Goal: Check status: Check status

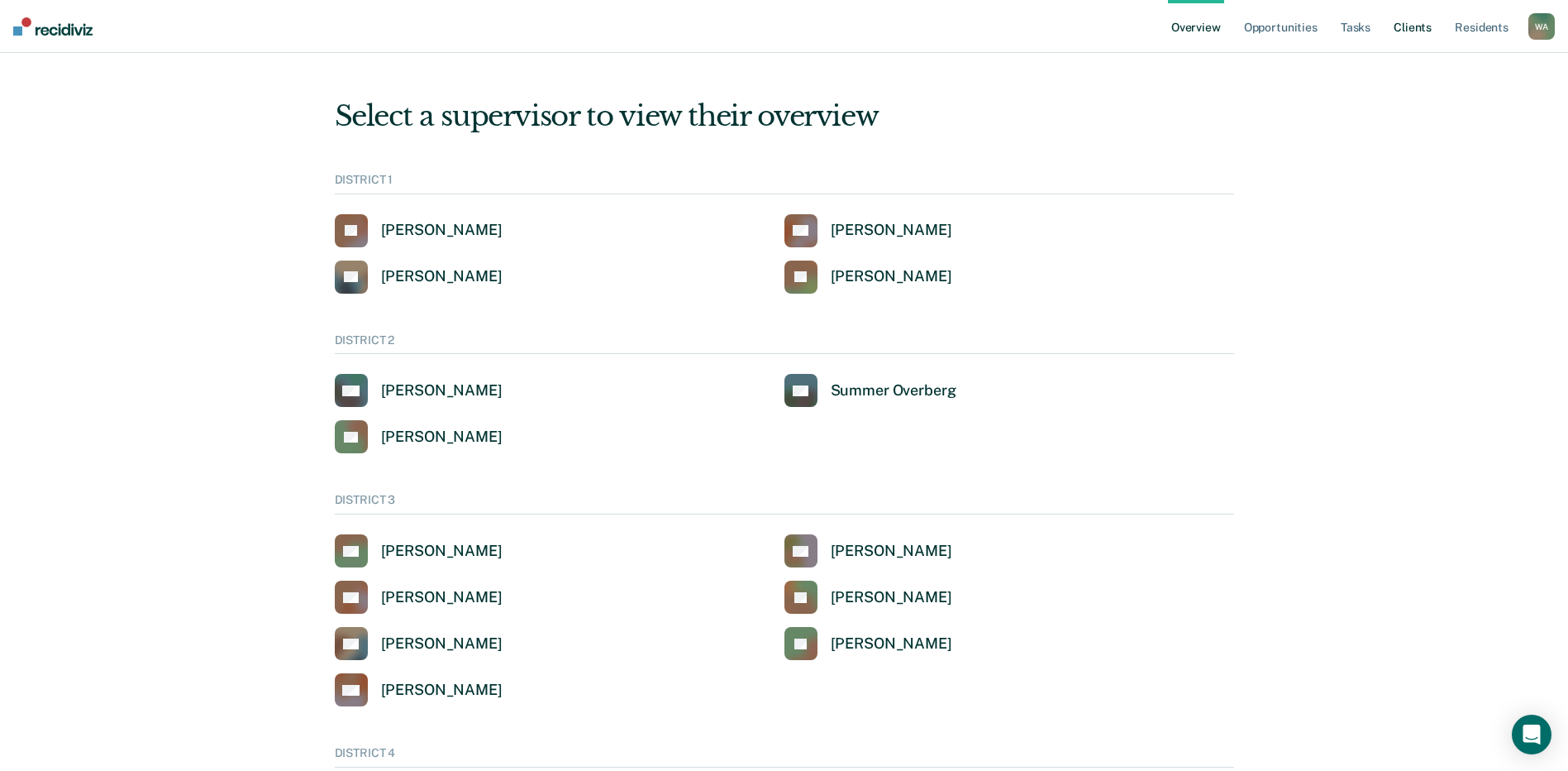
click at [1409, 28] on link "Client s" at bounding box center [1413, 26] width 45 height 53
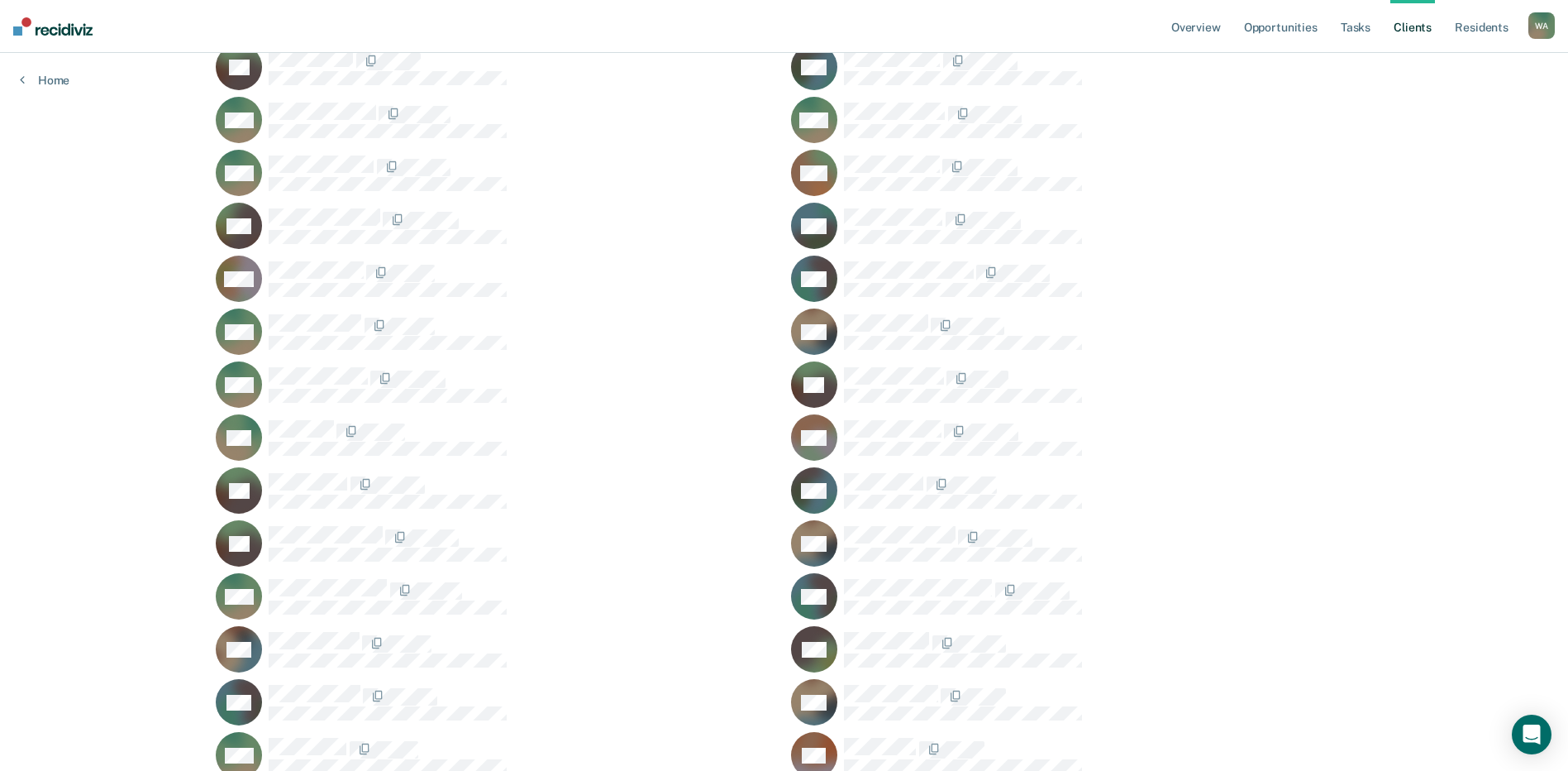
scroll to position [42774, 0]
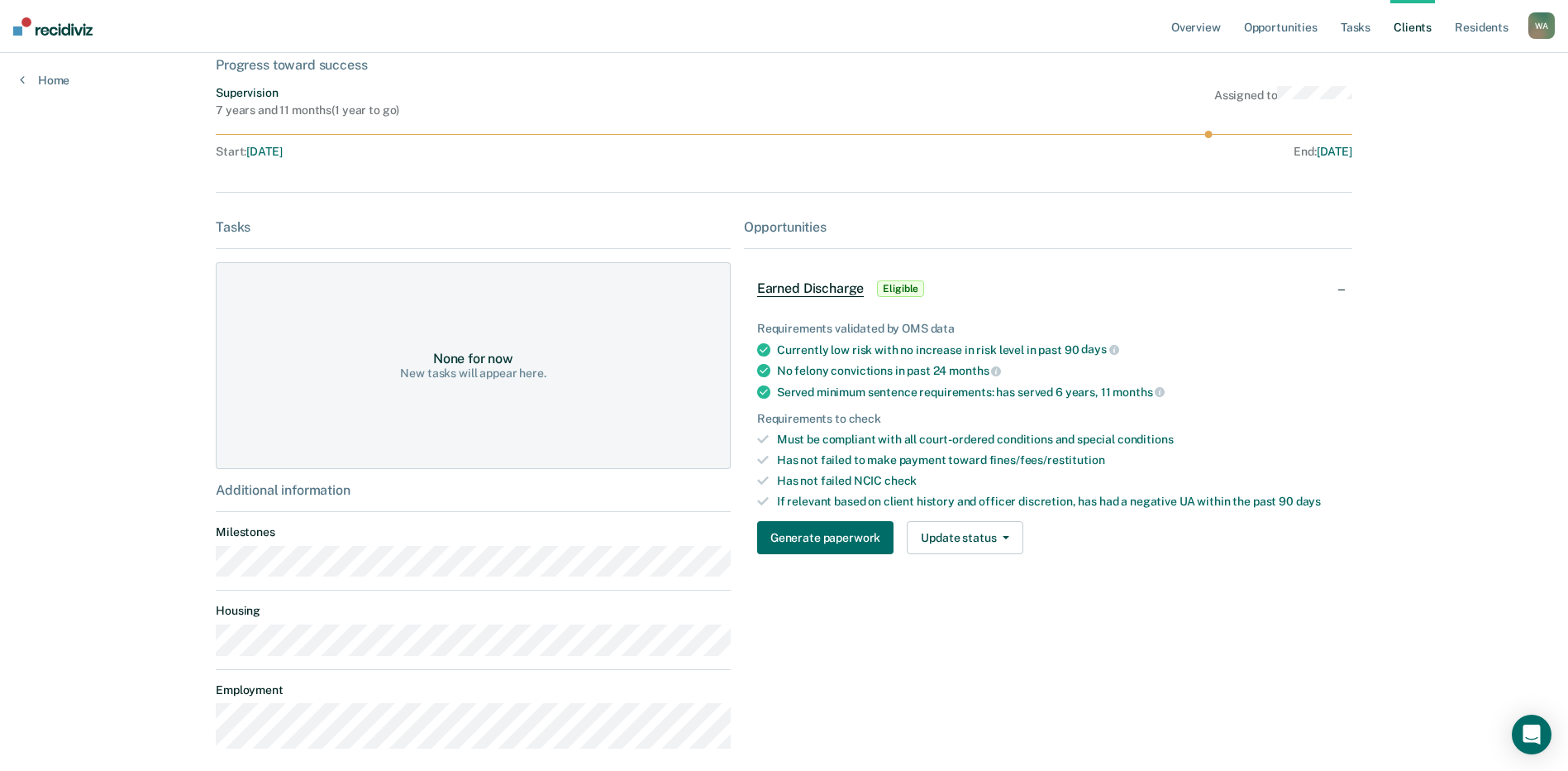
scroll to position [132, 0]
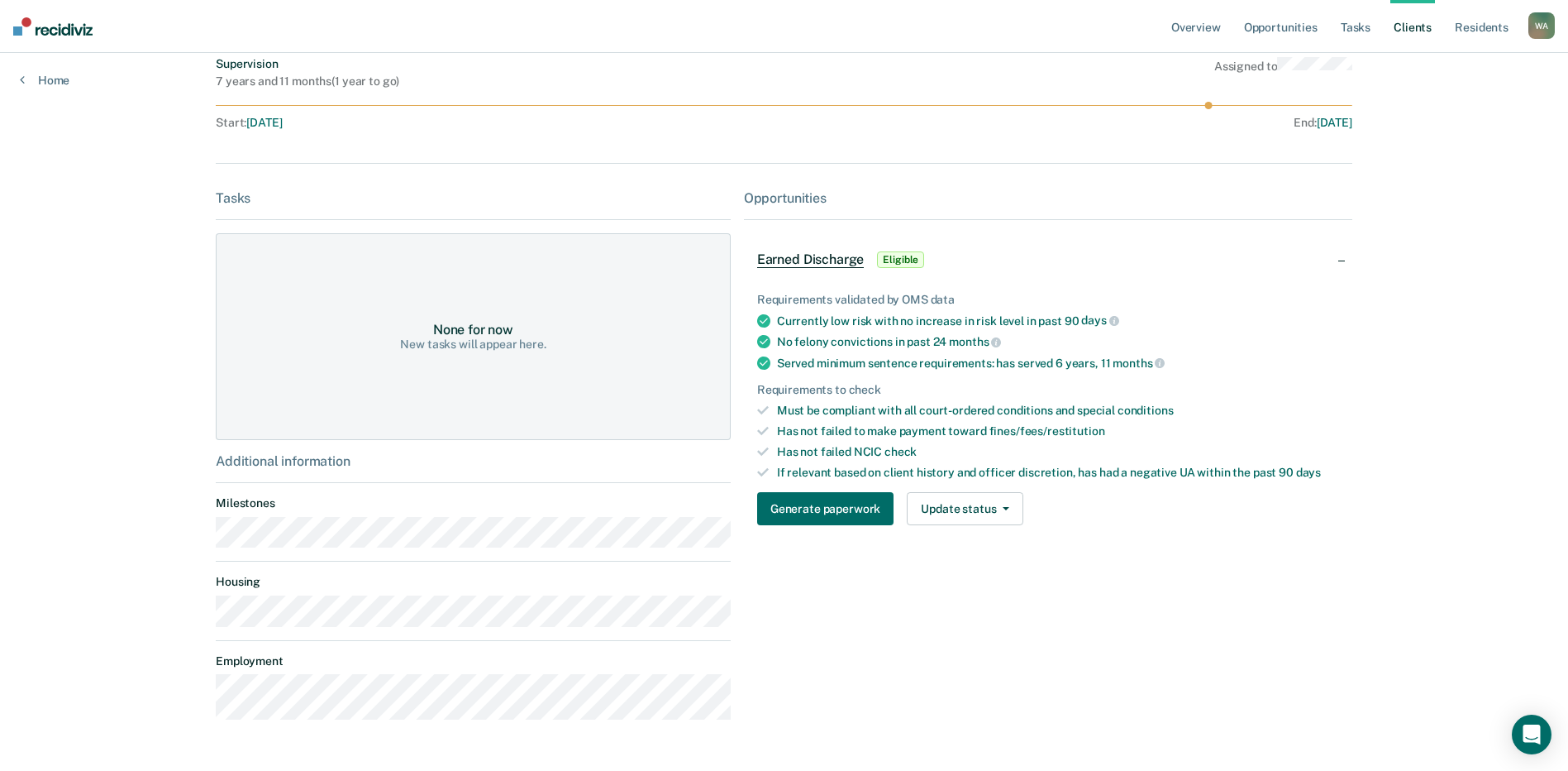
click at [100, 171] on div "Overview Opportunities Tasks Client s Resident s Welsh, Amy W A Profile How it …" at bounding box center [784, 343] width 1568 height 951
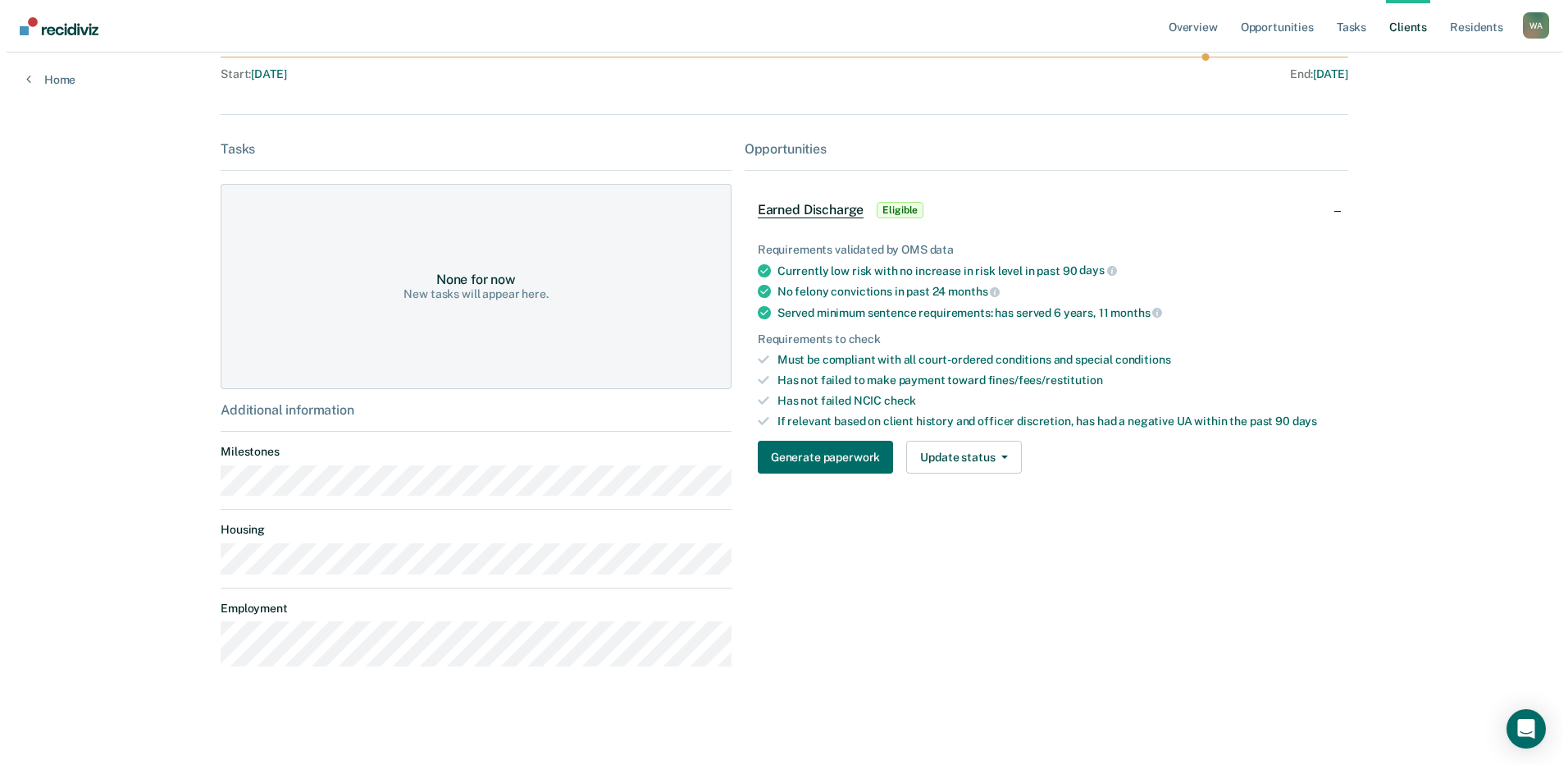
scroll to position [0, 0]
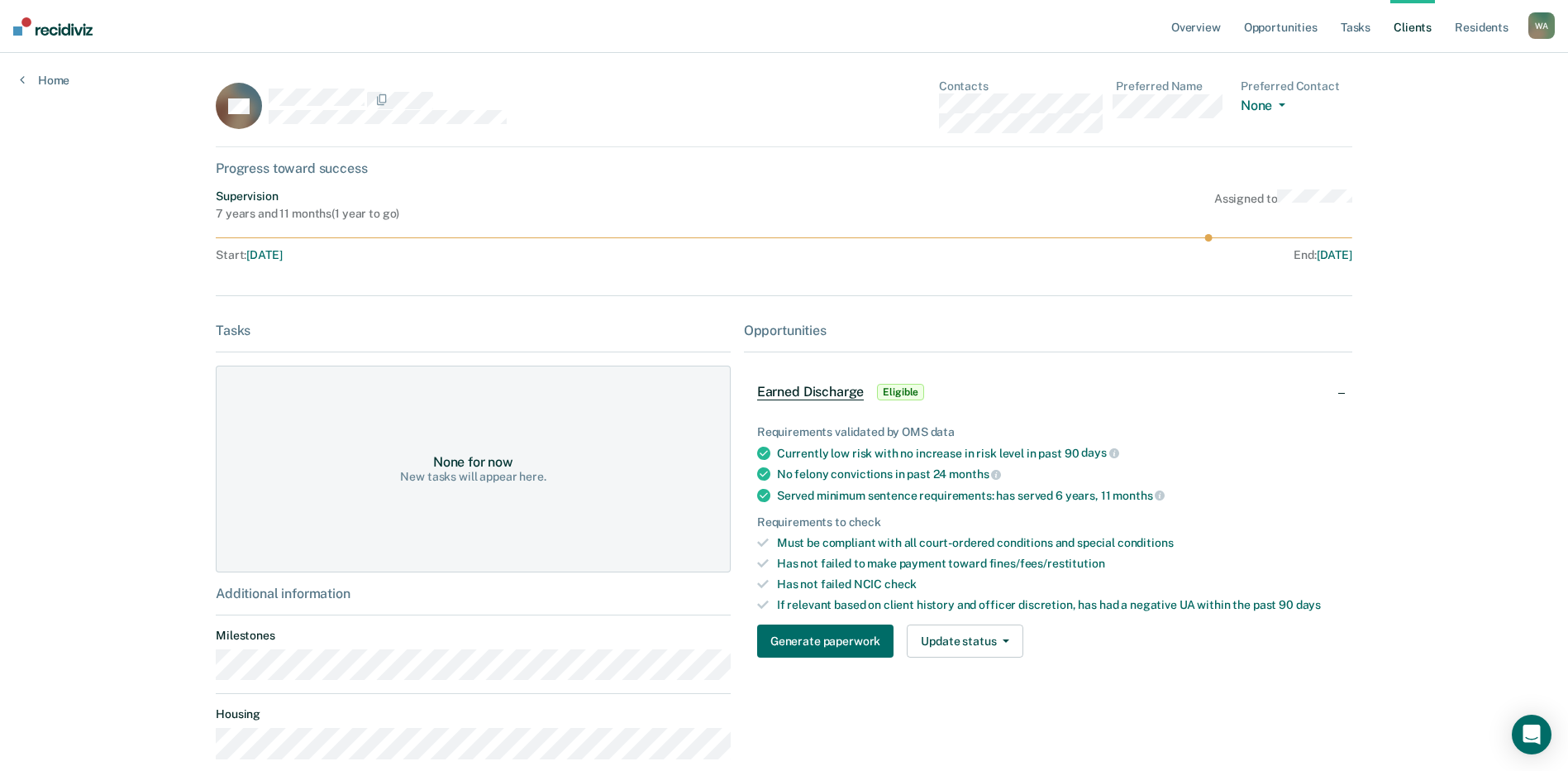
click at [1436, 571] on div "Overview Opportunities Tasks Client s Resident s Welsh, Amy W A Profile How it …" at bounding box center [784, 475] width 1568 height 951
click at [1192, 362] on div "Opportunities Earned Discharge Eligible Requirements validated by OMS data Curr…" at bounding box center [1048, 593] width 609 height 542
click at [1003, 646] on button "Update status" at bounding box center [965, 641] width 116 height 33
click at [1172, 668] on div "Requirements validated by OMS data Currently low risk with no increase in risk …" at bounding box center [1048, 535] width 609 height 273
click at [1294, 26] on link "Opportunities" at bounding box center [1280, 26] width 80 height 53
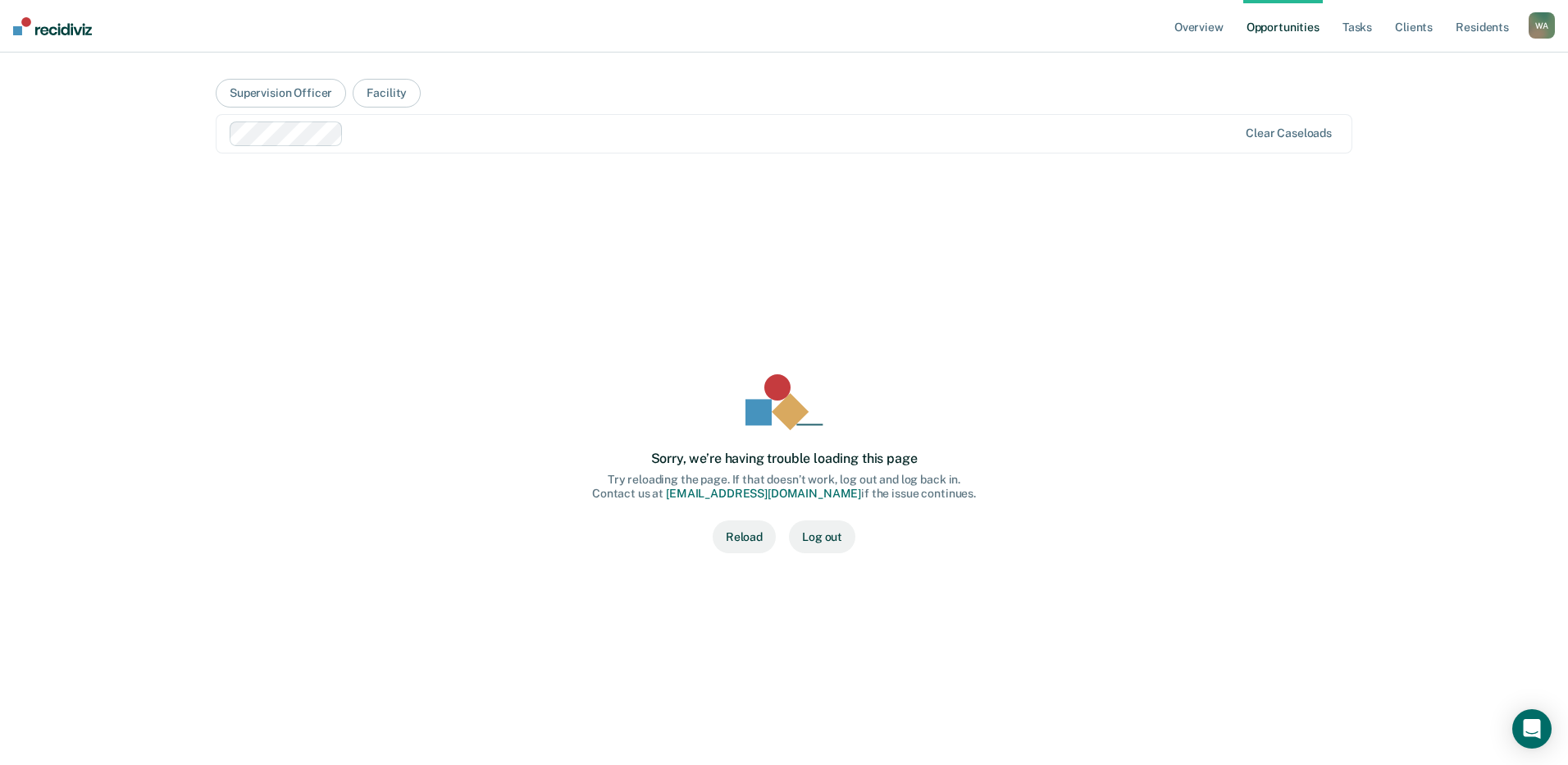
click at [760, 541] on button "Reload" at bounding box center [744, 537] width 63 height 33
click at [756, 539] on button "Reload" at bounding box center [744, 537] width 63 height 33
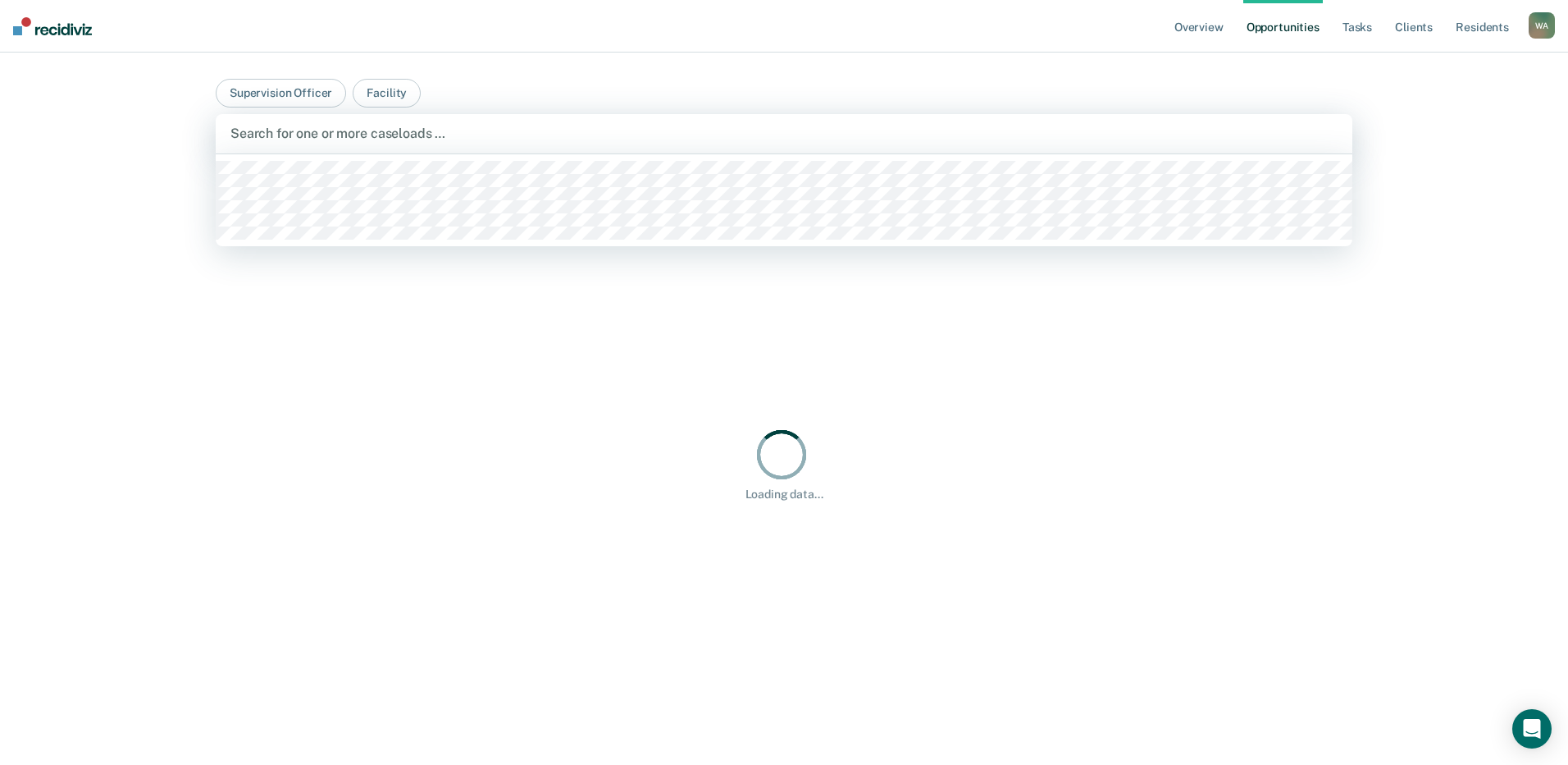
click at [404, 138] on div at bounding box center [784, 133] width 1107 height 19
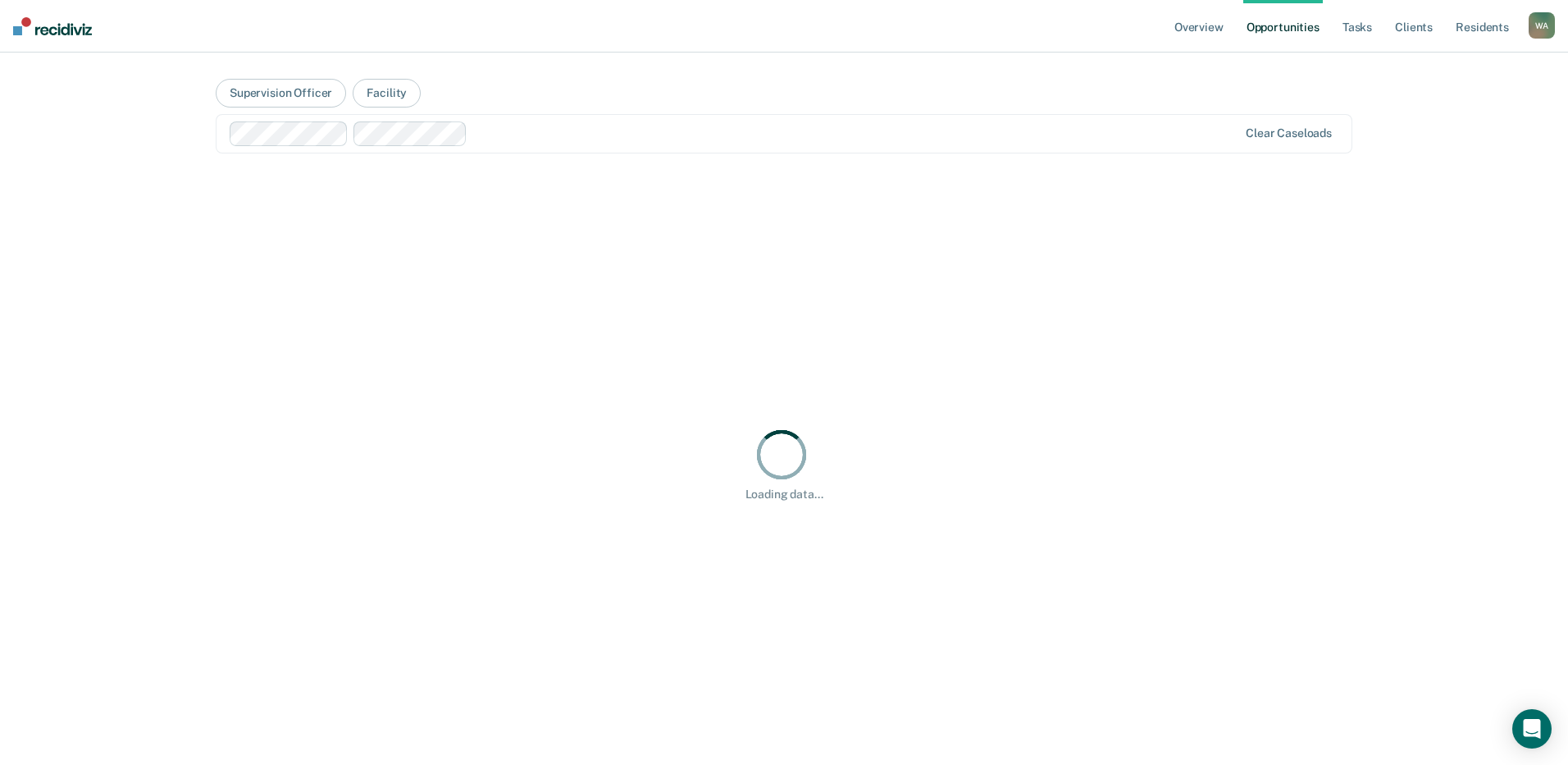
click at [526, 139] on div at bounding box center [856, 133] width 765 height 19
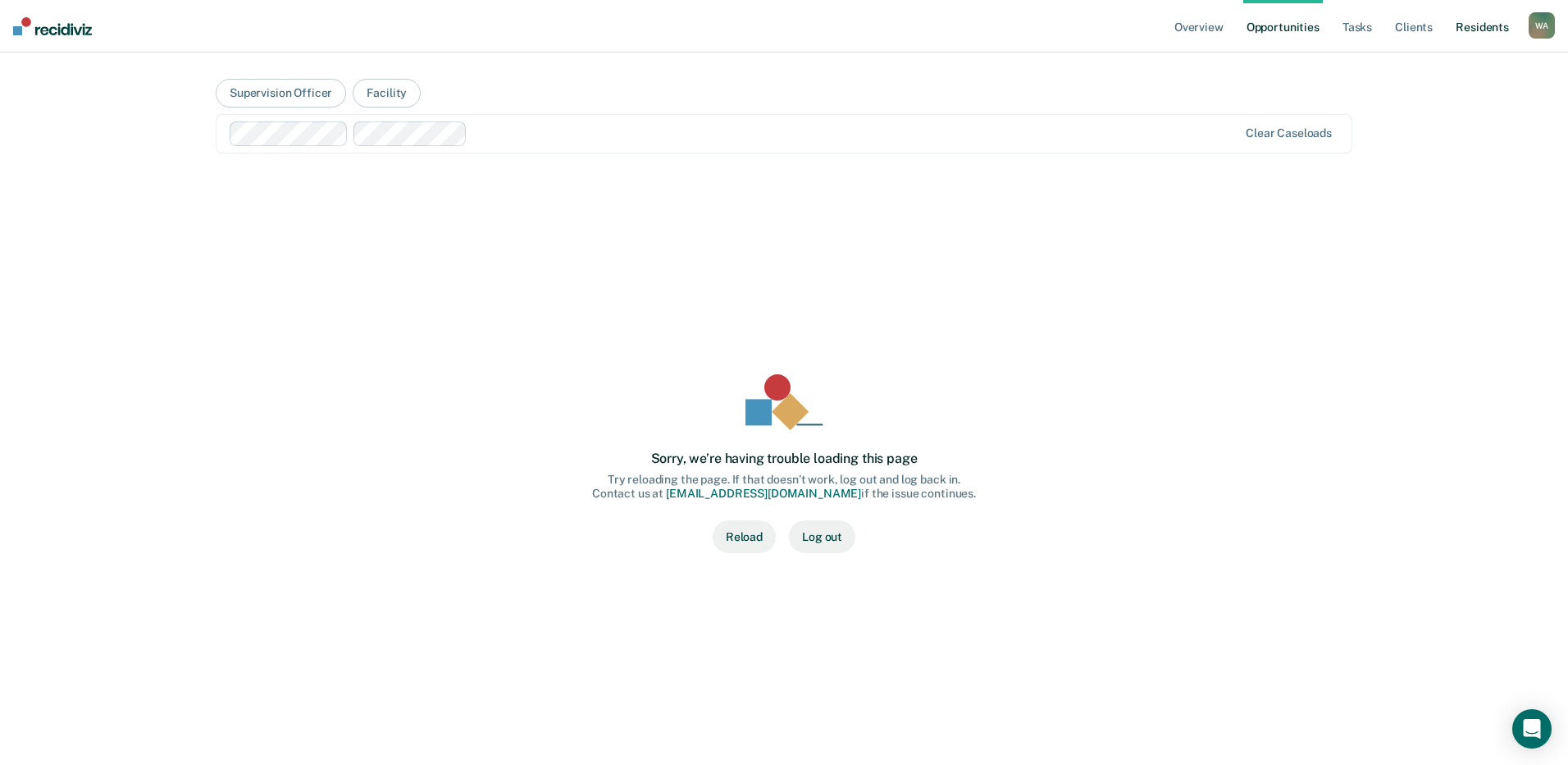
click at [1470, 33] on link "Resident s" at bounding box center [1482, 26] width 60 height 52
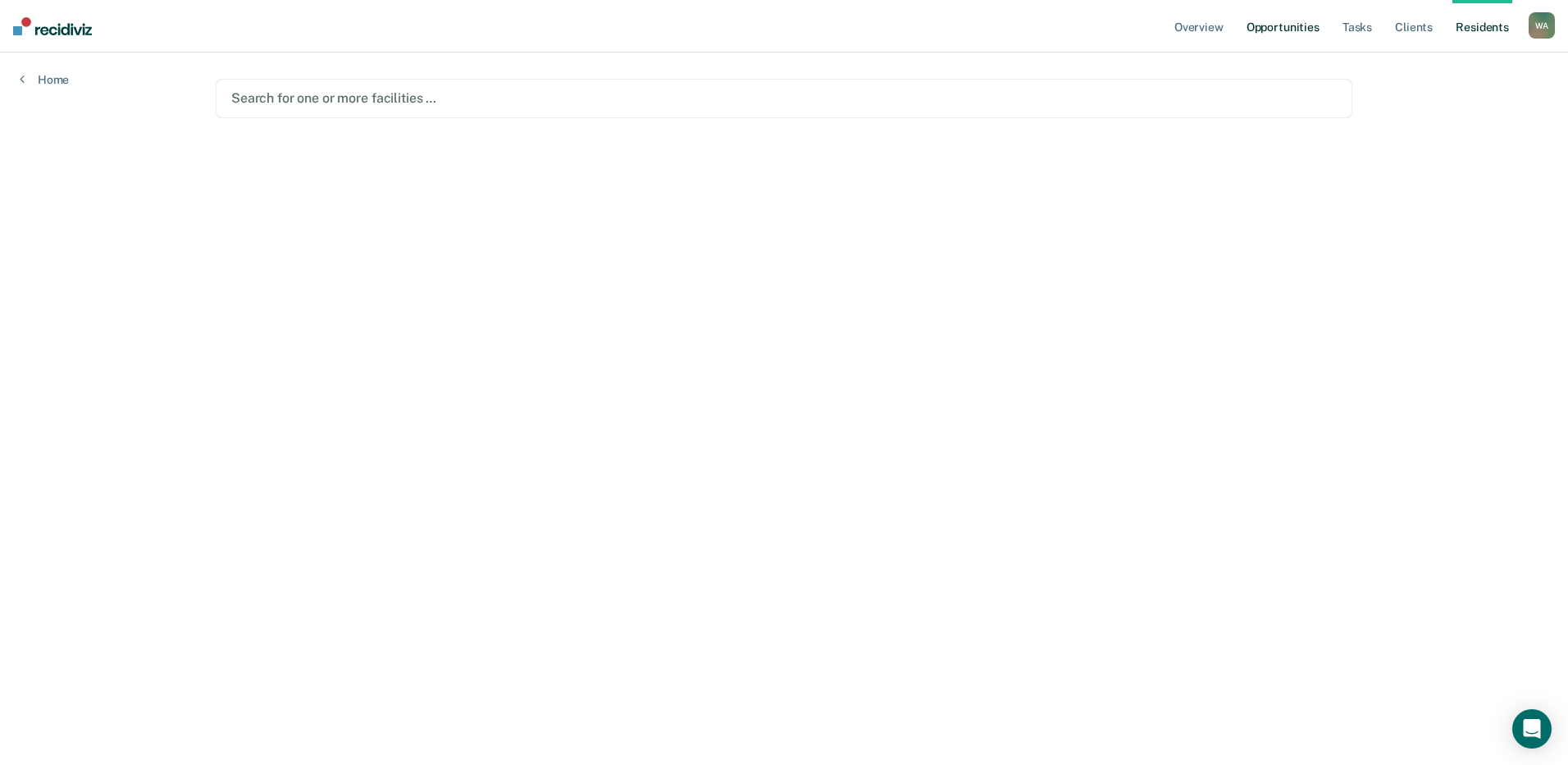
click at [1283, 23] on link "Opportunities" at bounding box center [1283, 26] width 80 height 52
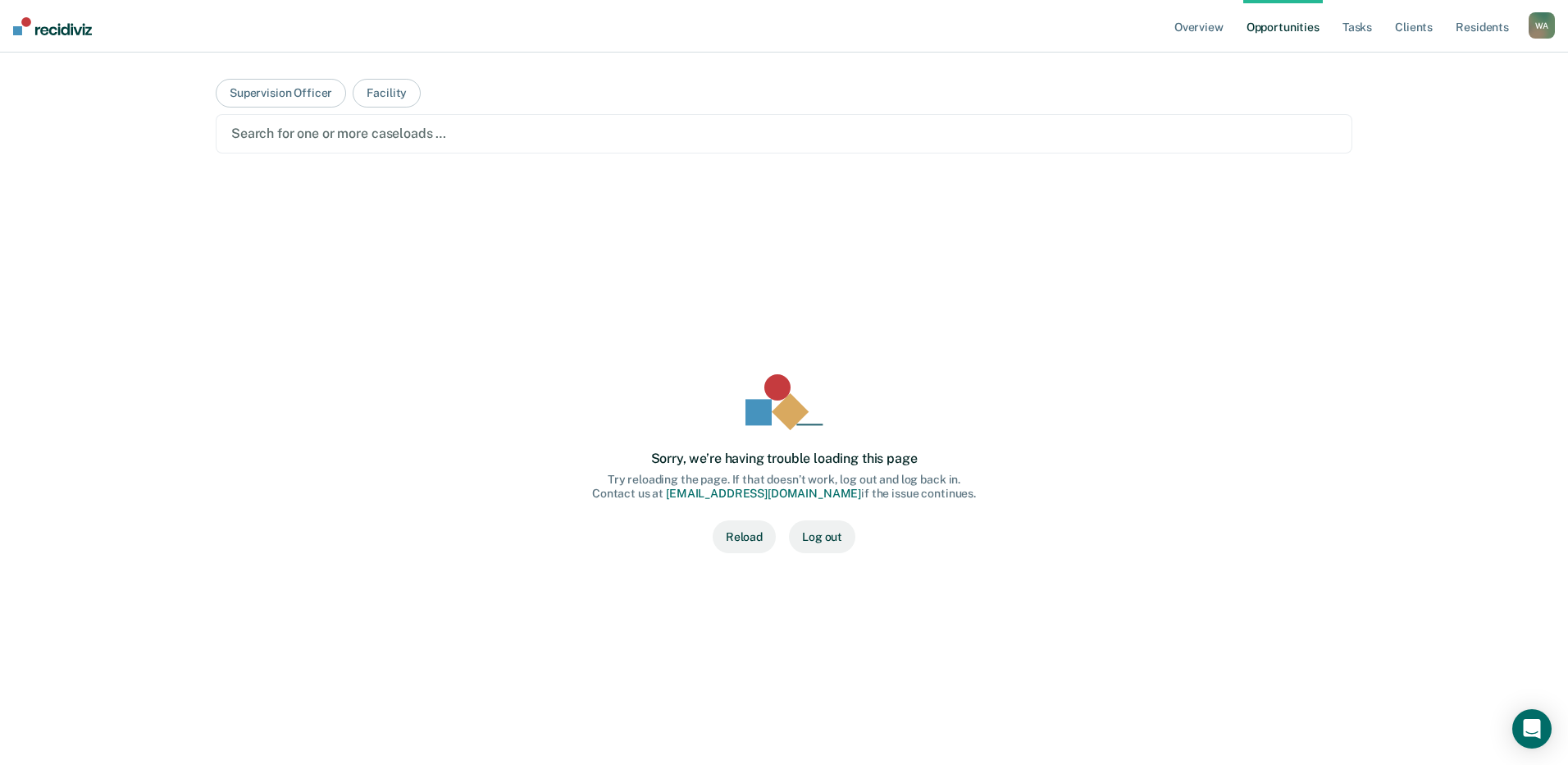
click at [752, 549] on button "Reload" at bounding box center [744, 537] width 63 height 33
click at [1411, 30] on link "Client s" at bounding box center [1414, 26] width 44 height 52
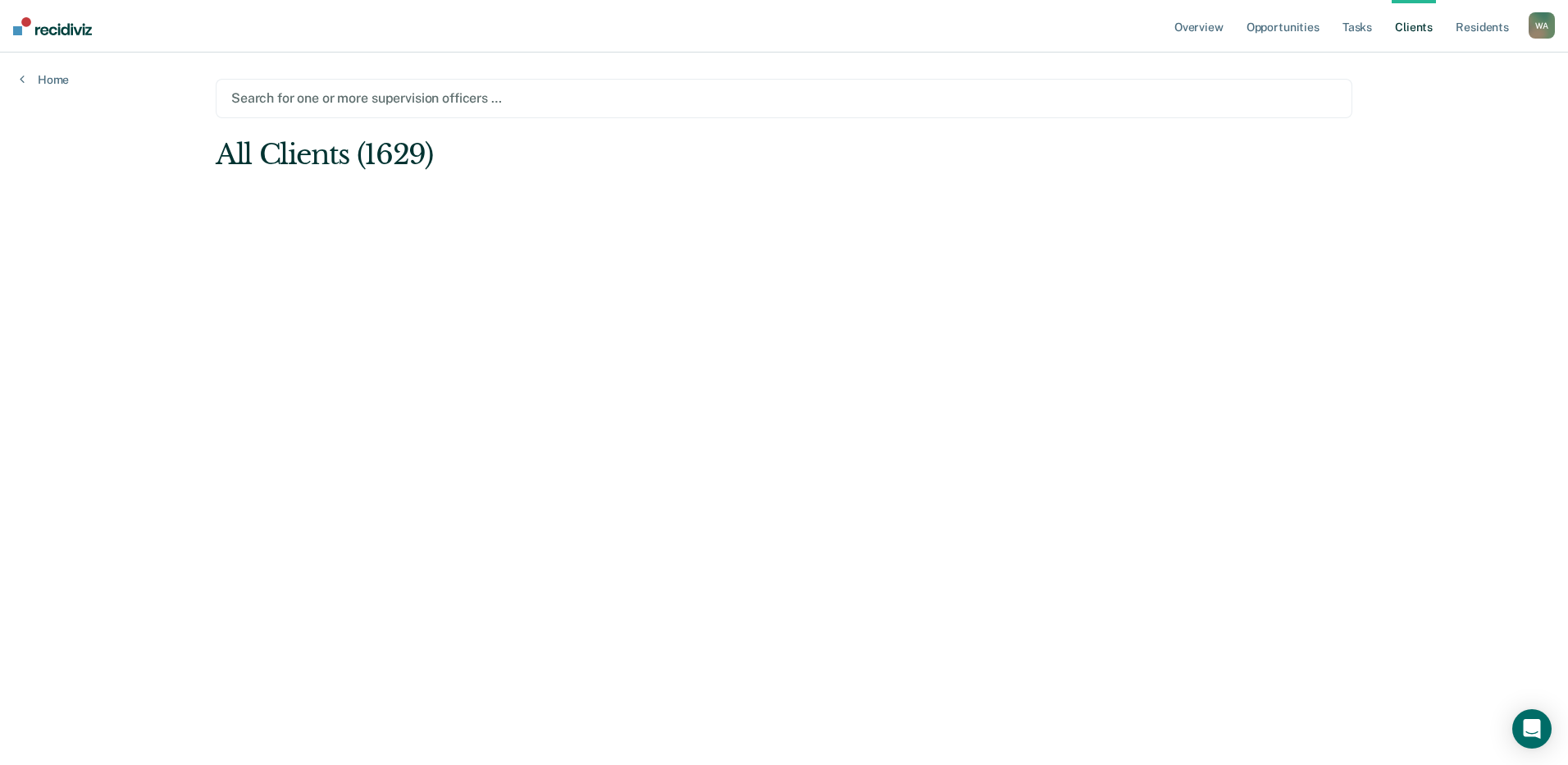
click at [994, 359] on main "Search for one or more supervision officers … All Clients (1629)" at bounding box center [784, 388] width 1176 height 673
click at [1118, 276] on main "Search for one or more supervision officers … All Clients (1629)" at bounding box center [784, 388] width 1176 height 673
click at [969, 335] on main "Search for one or more supervision officers … All Clients (1629)" at bounding box center [784, 388] width 1176 height 673
drag, startPoint x: 1163, startPoint y: 289, endPoint x: 1385, endPoint y: 187, distance: 244.3
click at [1164, 289] on main "Search for one or more supervision officers … All Clients (1629)" at bounding box center [784, 388] width 1176 height 673
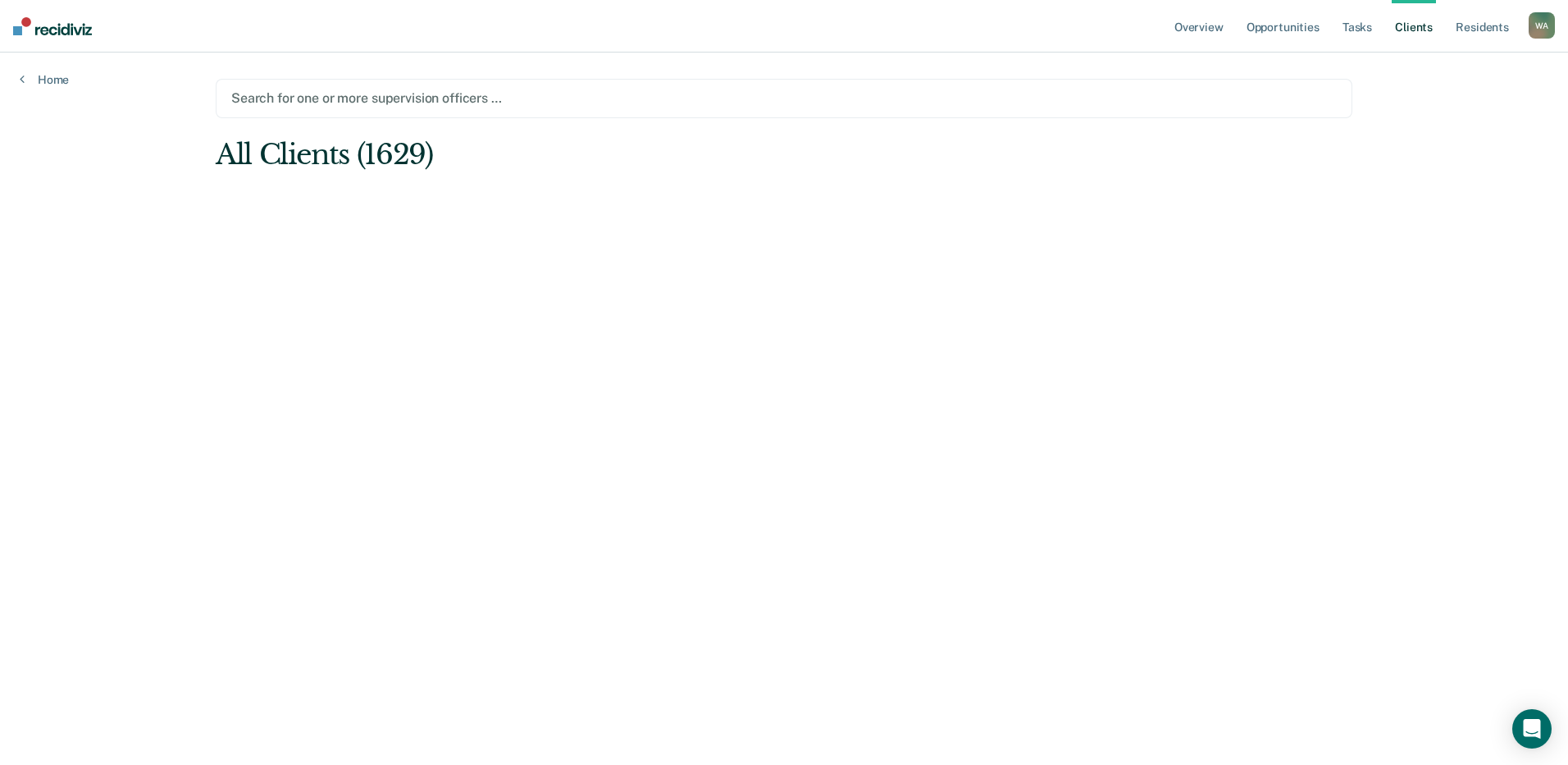
click at [1411, 22] on link "Client s" at bounding box center [1414, 26] width 44 height 52
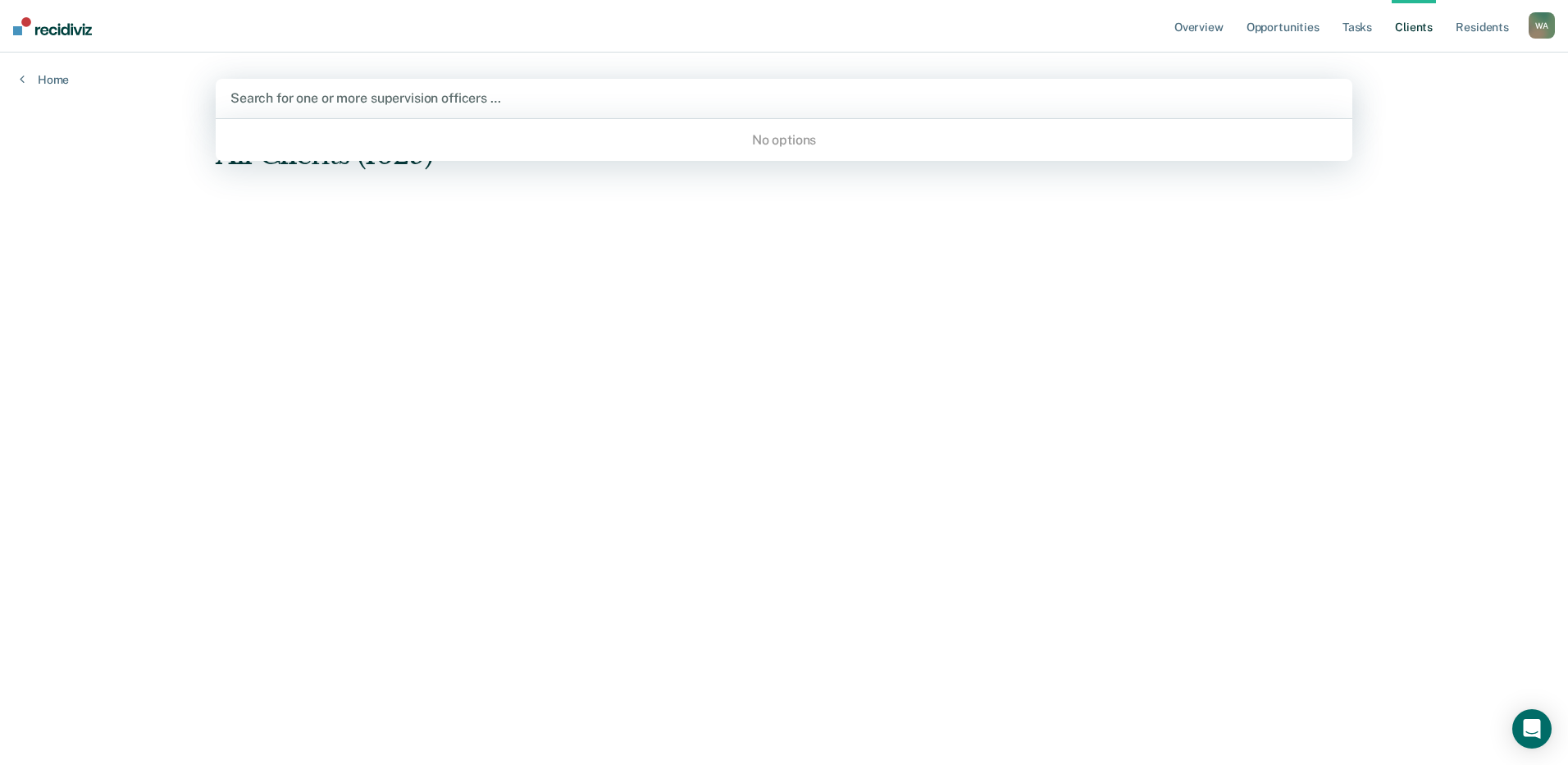
click at [437, 100] on div at bounding box center [784, 98] width 1107 height 19
click at [652, 197] on main "Use Up and Down to choose options, press Enter to select the currently focused …" at bounding box center [784, 388] width 1176 height 673
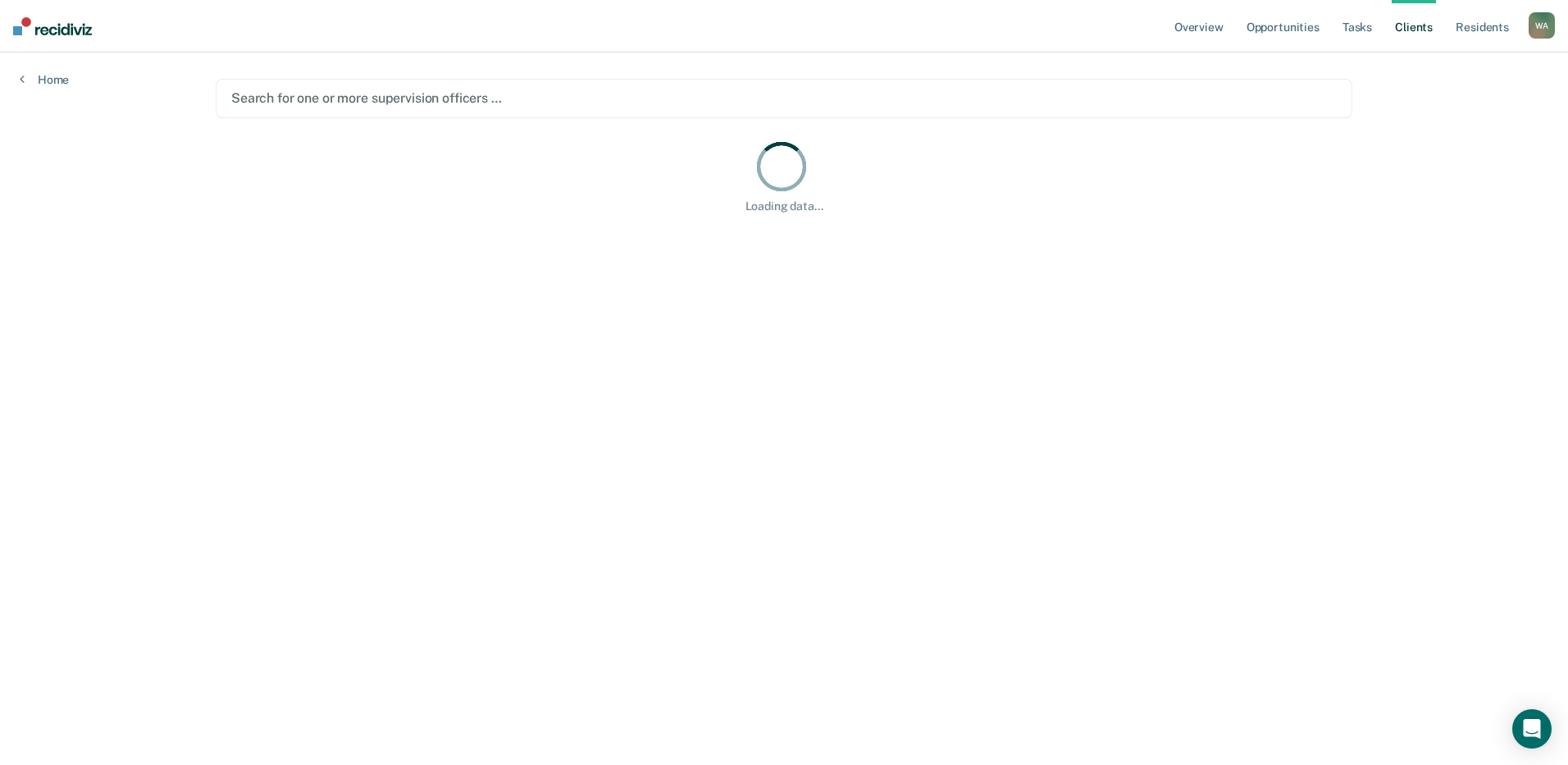
click at [1023, 307] on main "Search for one or more supervision officers … Loading data..." at bounding box center [784, 388] width 1176 height 673
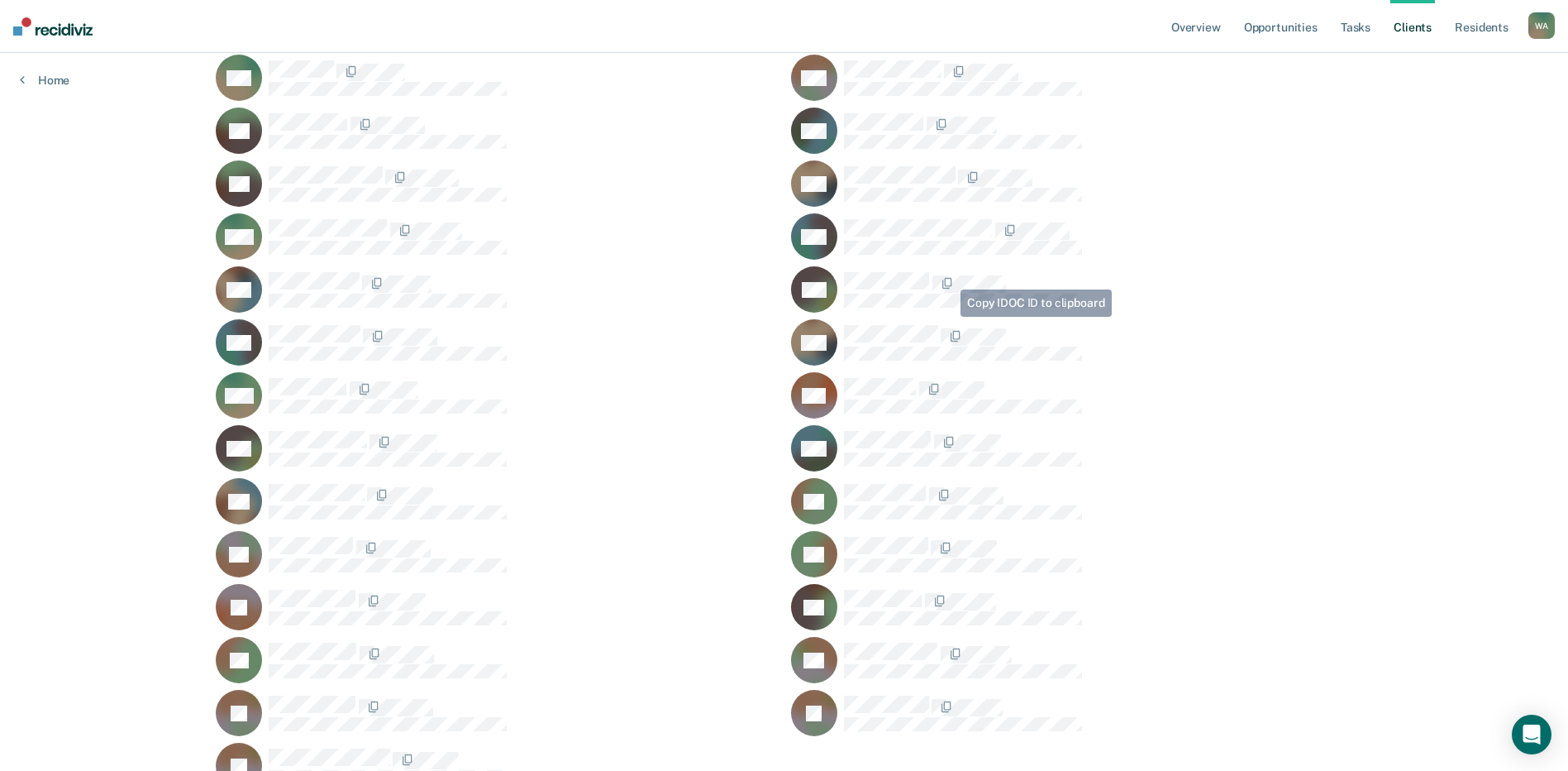
scroll to position [42774, 0]
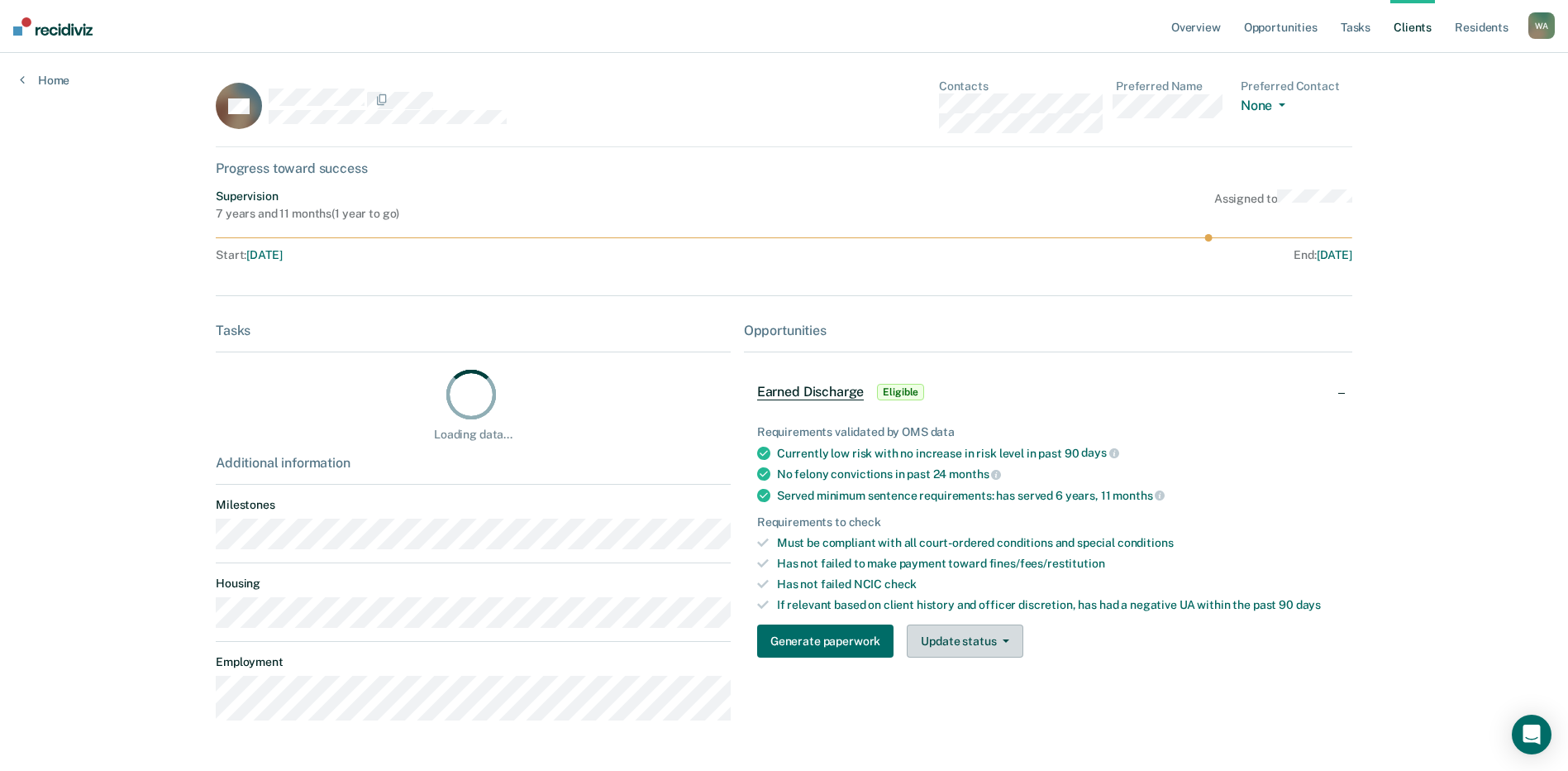
click at [994, 634] on button "Update status" at bounding box center [965, 641] width 116 height 33
click at [1283, 673] on div "Opportunities Earned Discharge Eligible Requirements validated by OMS data Curr…" at bounding box center [1048, 528] width 609 height 411
